Goal: Information Seeking & Learning: Learn about a topic

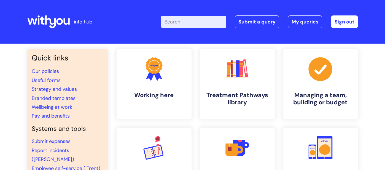
click at [188, 22] on input "Enter your search term here..." at bounding box center [193, 22] width 65 height 12
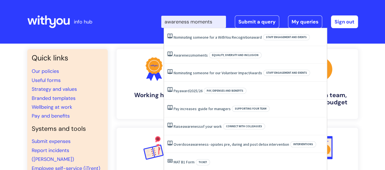
type input "awareness moments"
click button "Search" at bounding box center [0, 0] width 0 height 0
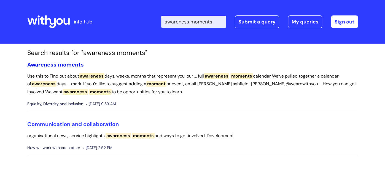
click at [56, 64] on span "Awareness" at bounding box center [41, 64] width 29 height 7
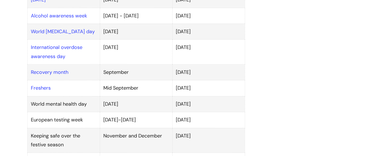
scroll to position [440, 0]
click at [44, 84] on link "Freshers" at bounding box center [41, 87] width 20 height 7
